Goal: Book appointment/travel/reservation

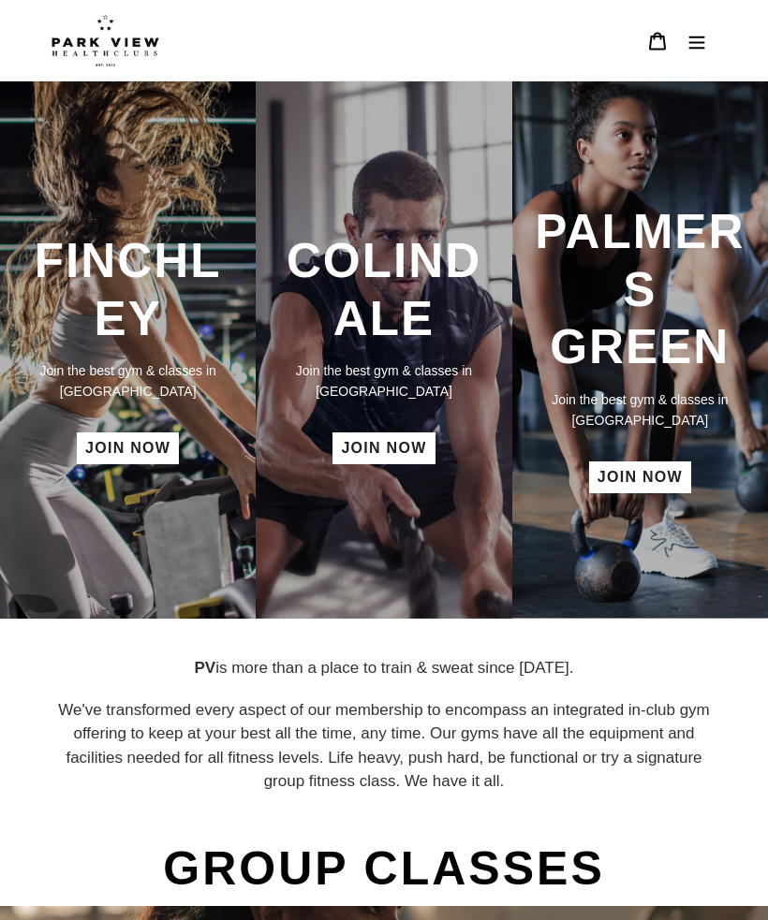
click at [655, 338] on h3 "PALMERS GREEN" at bounding box center [640, 289] width 218 height 172
click at [671, 282] on h3 "PALMERS GREEN" at bounding box center [640, 289] width 218 height 172
click at [726, 42] on header "BOOK A CLASS BOOK A CLASS FINCHLEY BOOK A CLASS COLINDALE BOOK A CLASS PALMERS …" at bounding box center [384, 40] width 768 height 81
click at [710, 47] on button "Menu" at bounding box center [696, 40] width 39 height 41
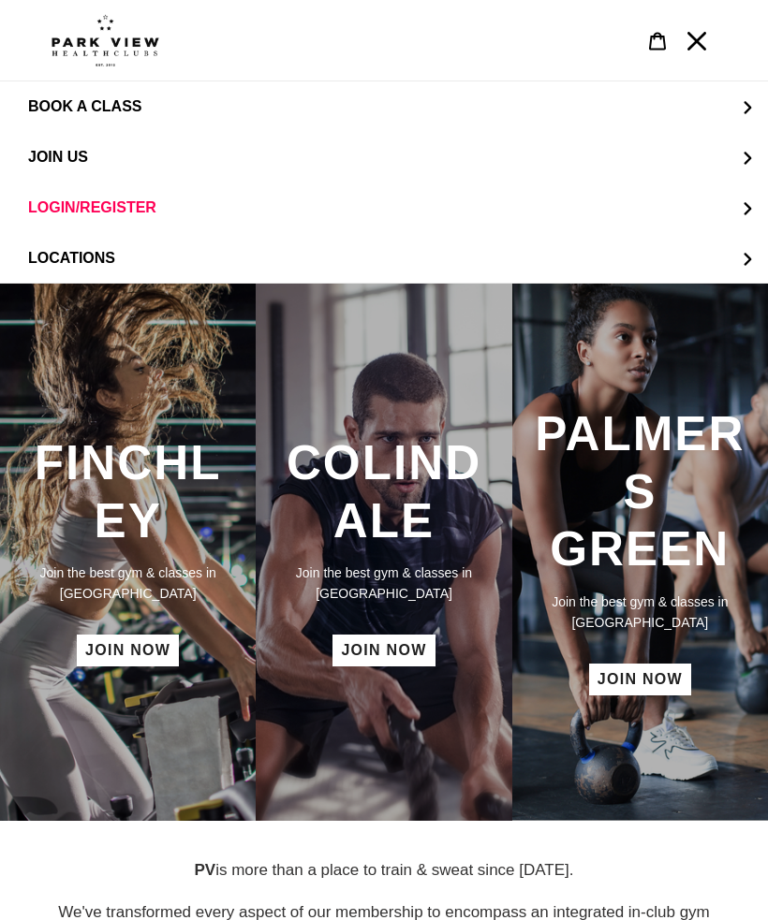
click at [744, 161] on button "JOIN US" at bounding box center [384, 157] width 768 height 51
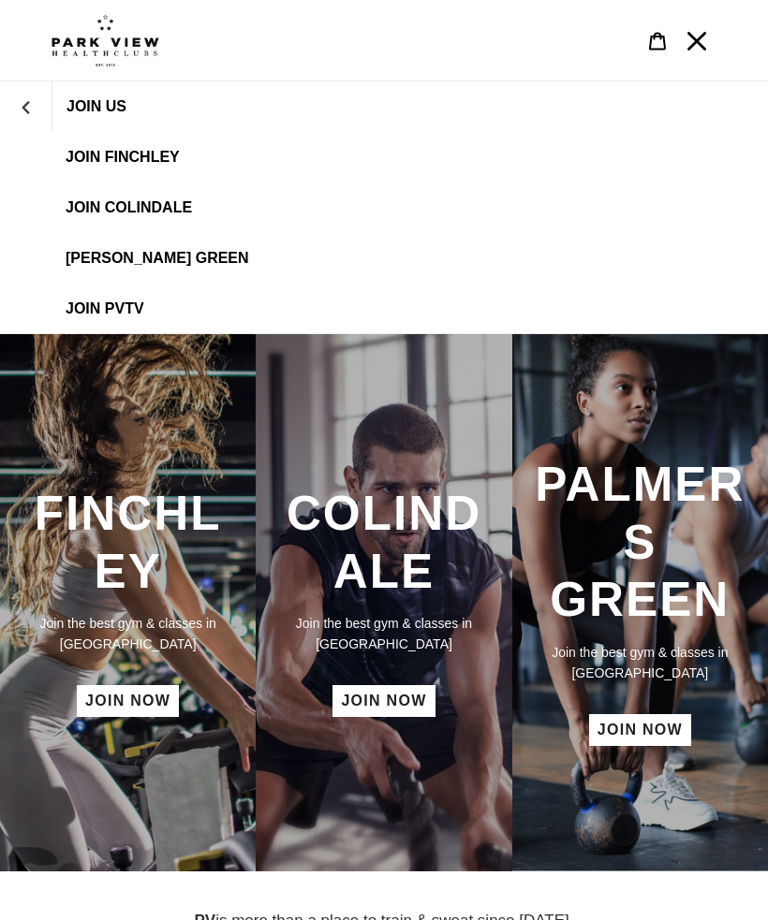
click at [236, 246] on link "[PERSON_NAME] Green" at bounding box center [384, 258] width 768 height 51
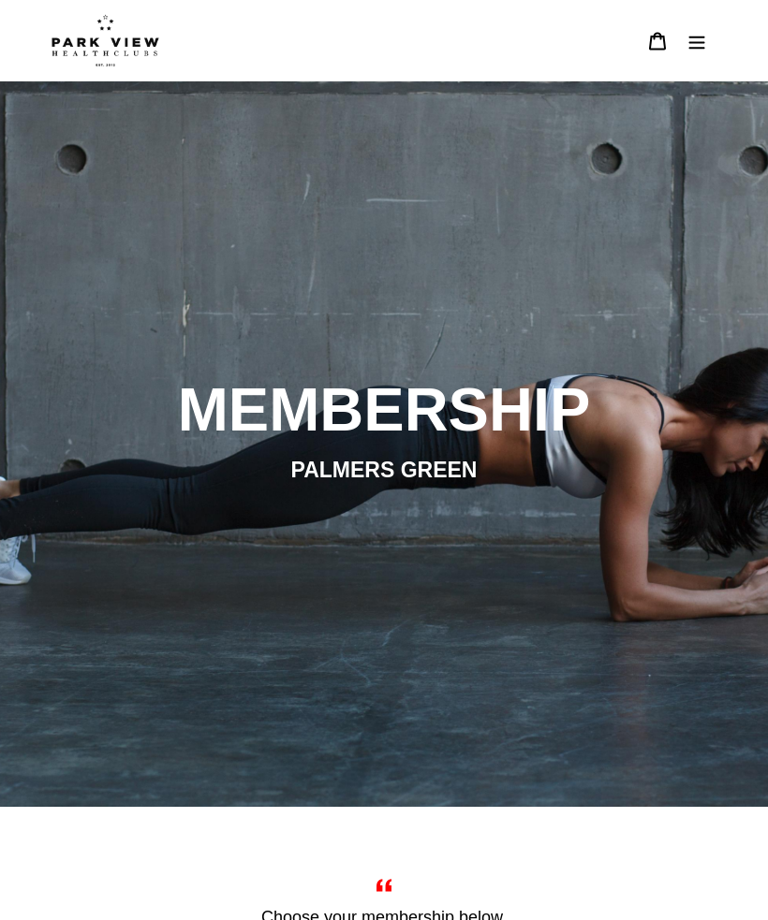
click at [683, 53] on button "Menu" at bounding box center [696, 40] width 39 height 41
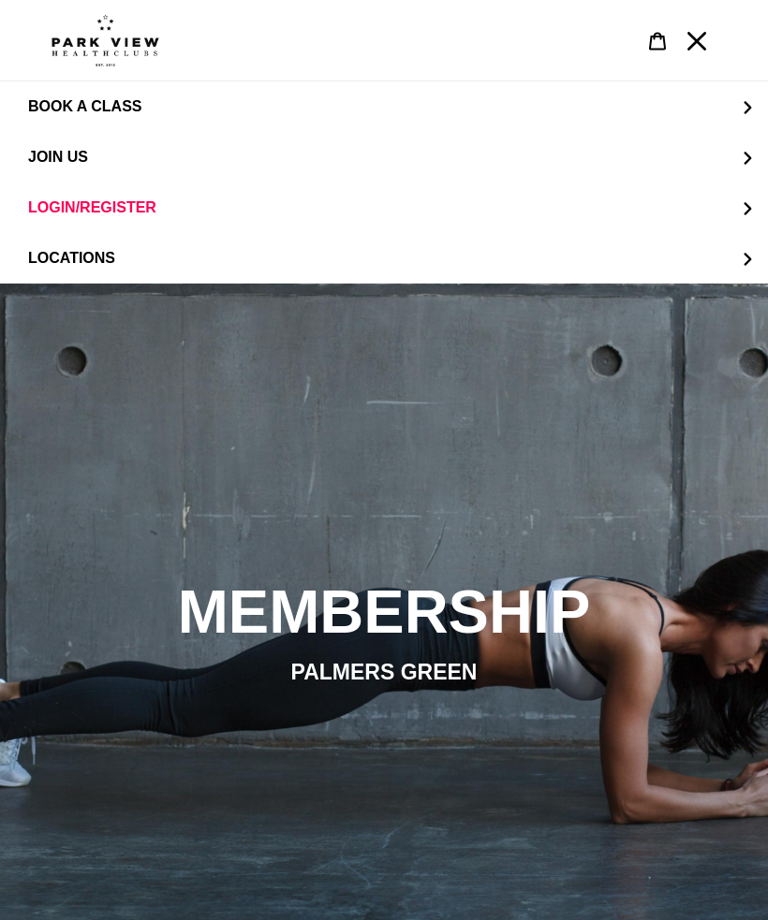
click at [741, 122] on button "BOOK A CLASS" at bounding box center [384, 106] width 768 height 51
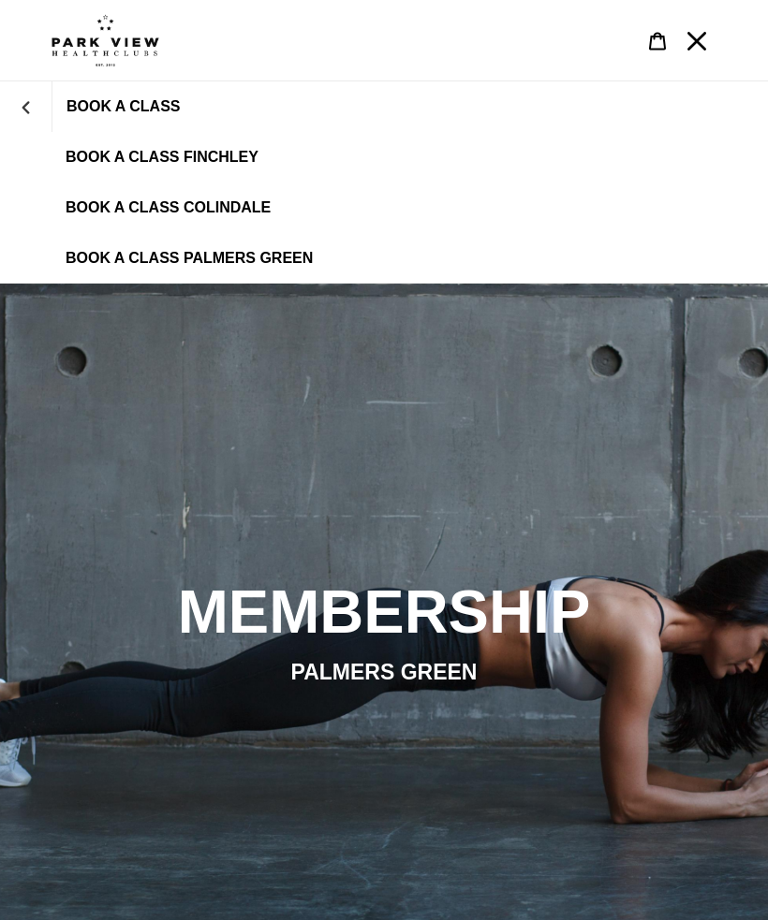
click at [292, 252] on span "BOOK A CLASS PALMERS GREEN" at bounding box center [189, 258] width 247 height 17
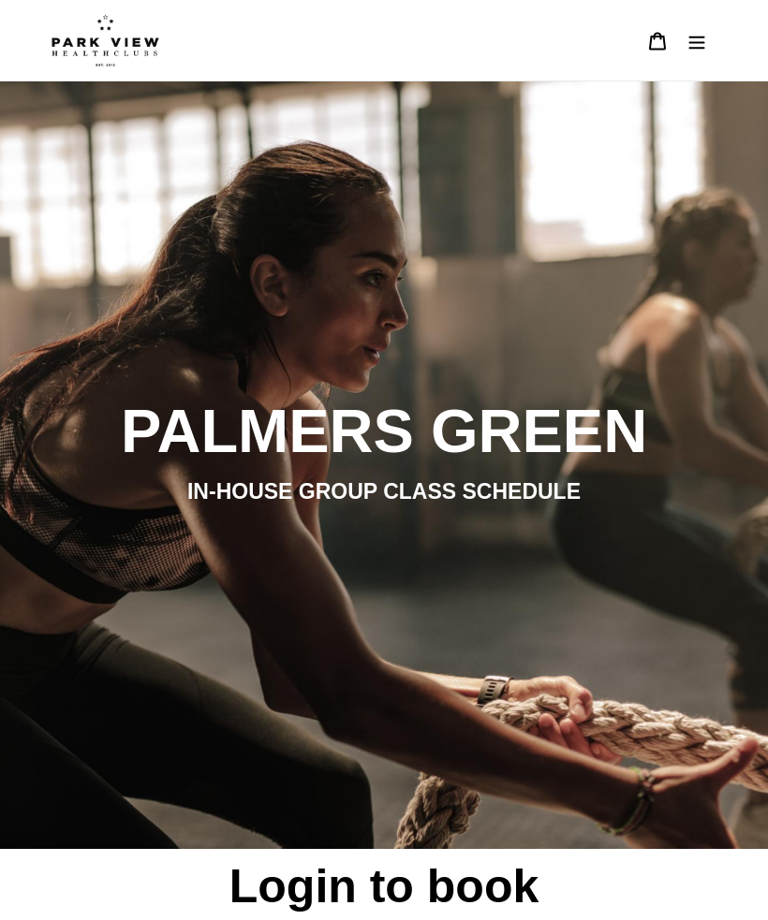
click at [698, 46] on icon "Menu" at bounding box center [696, 41] width 19 height 19
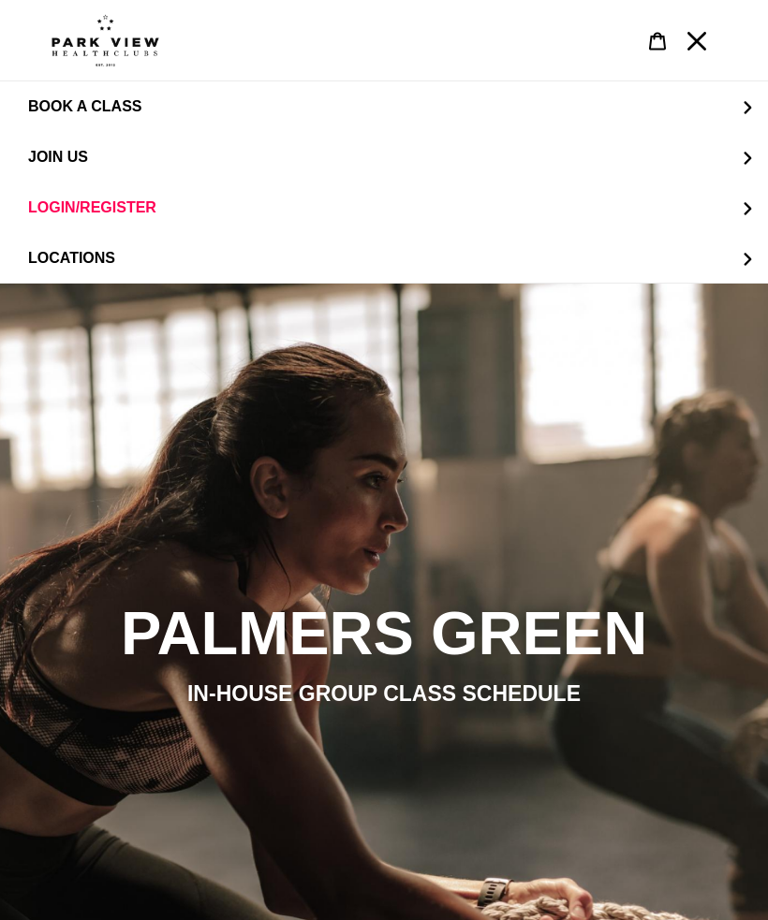
click at [685, 56] on button "Menu" at bounding box center [696, 40] width 39 height 41
